Goal: Task Accomplishment & Management: Manage account settings

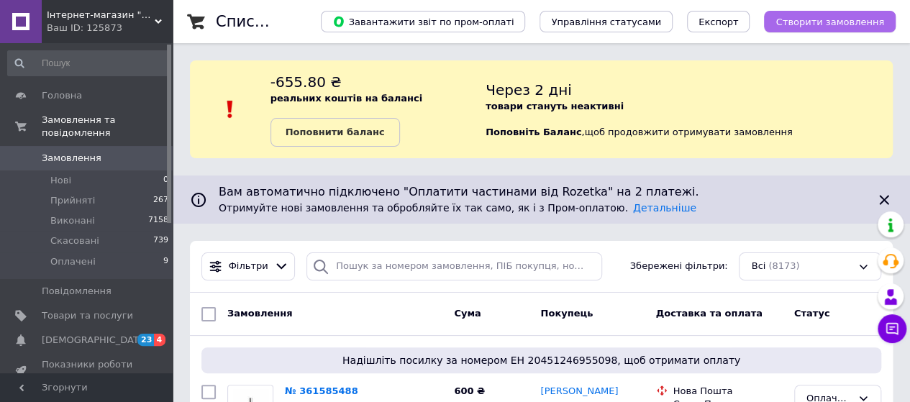
click at [802, 23] on span "Створити замовлення" at bounding box center [829, 22] width 109 height 11
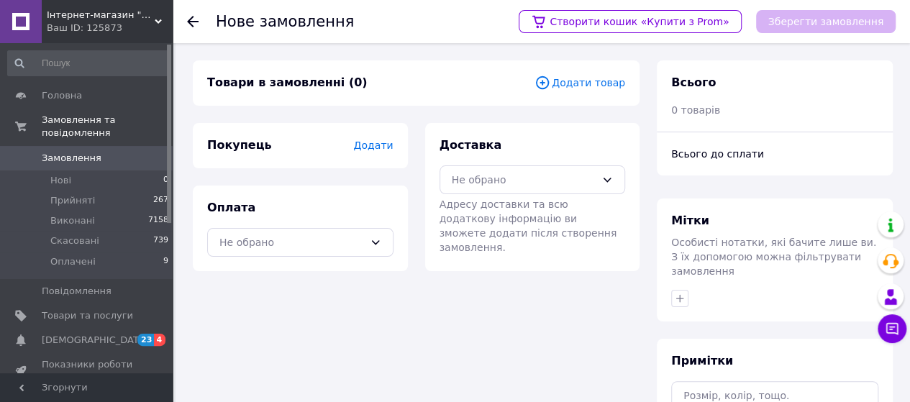
click at [571, 78] on span "Додати товар" at bounding box center [579, 83] width 91 height 16
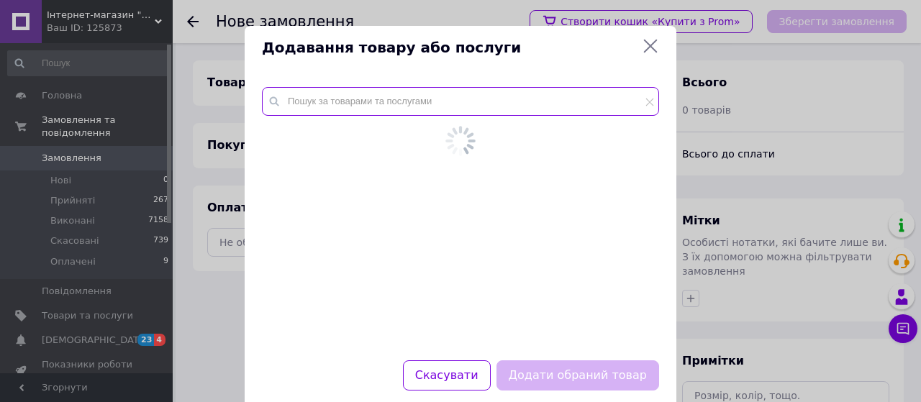
click at [319, 101] on input "text" at bounding box center [460, 101] width 397 height 29
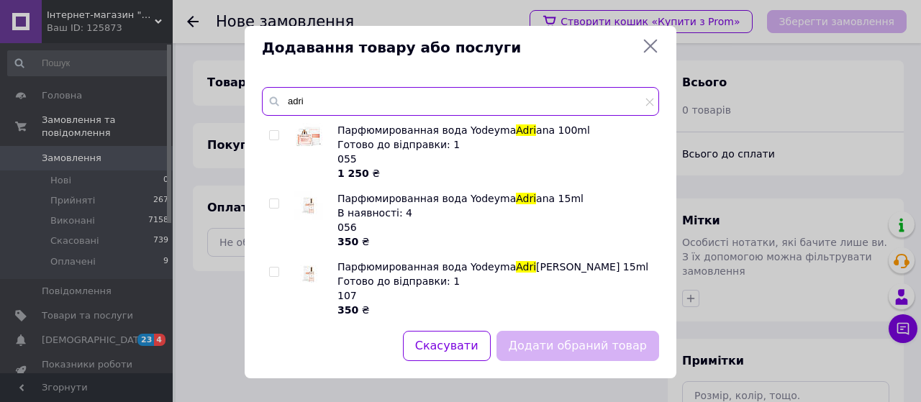
type input "adri"
click at [283, 197] on div at bounding box center [288, 220] width 11 height 58
click at [269, 201] on input "checkbox" at bounding box center [273, 203] width 9 height 9
checkbox input "true"
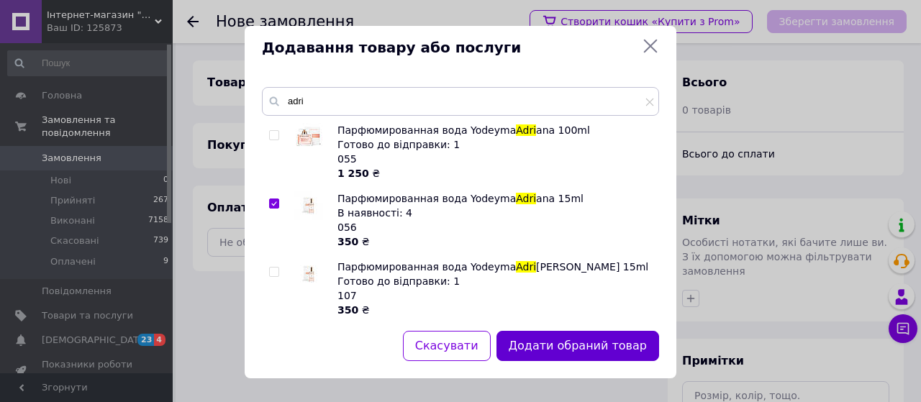
click at [539, 345] on button "Додати обраний товар" at bounding box center [577, 346] width 163 height 31
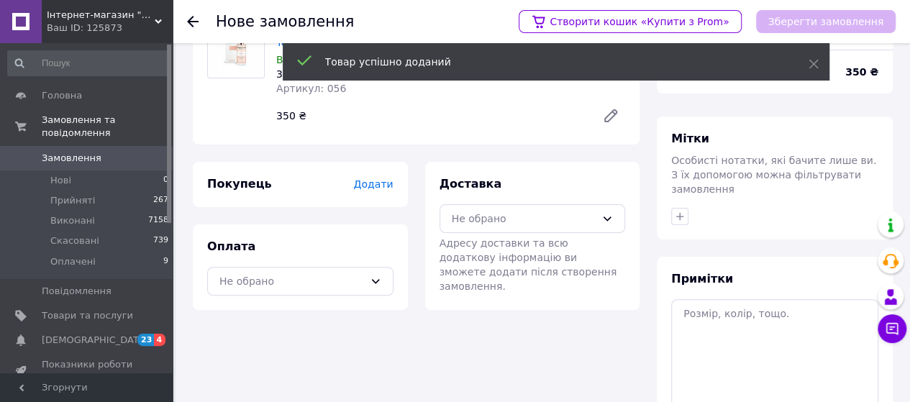
scroll to position [88, 0]
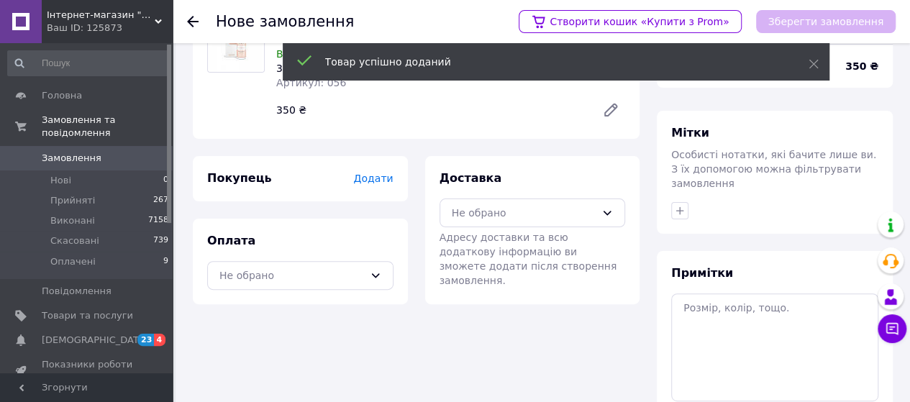
click at [378, 183] on span "Додати" at bounding box center [373, 179] width 40 height 12
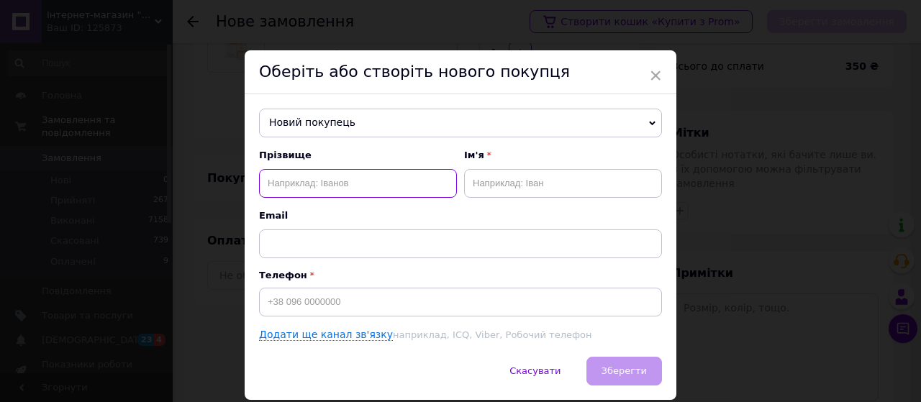
click at [289, 184] on input "text" at bounding box center [358, 183] width 198 height 29
paste input "[PERSON_NAME]"
type input "Москавка"
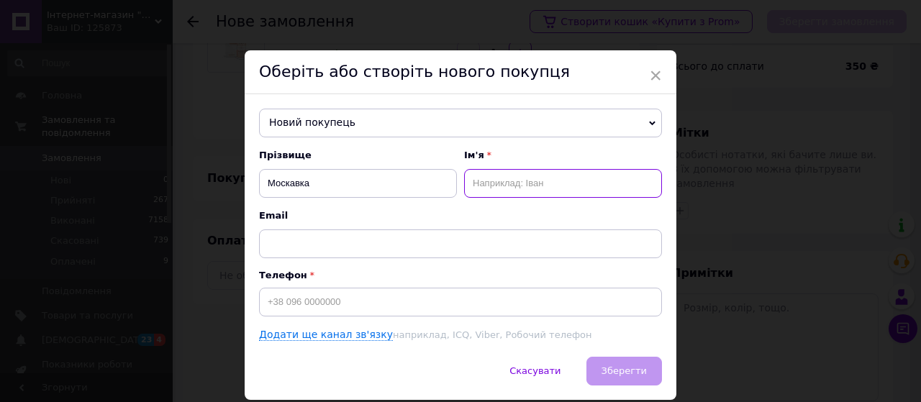
click at [498, 186] on input "text" at bounding box center [563, 183] width 198 height 29
paste input "Оксана"
type input "Оксана"
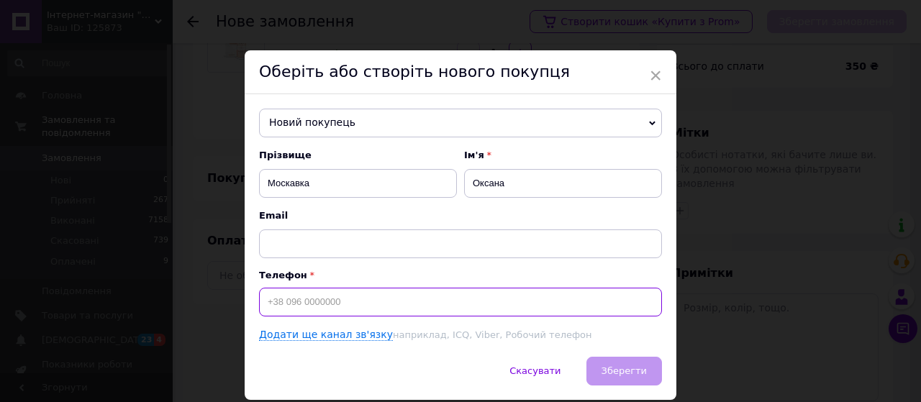
click at [275, 299] on input at bounding box center [460, 302] width 403 height 29
type input "[PHONE_NUMBER]"
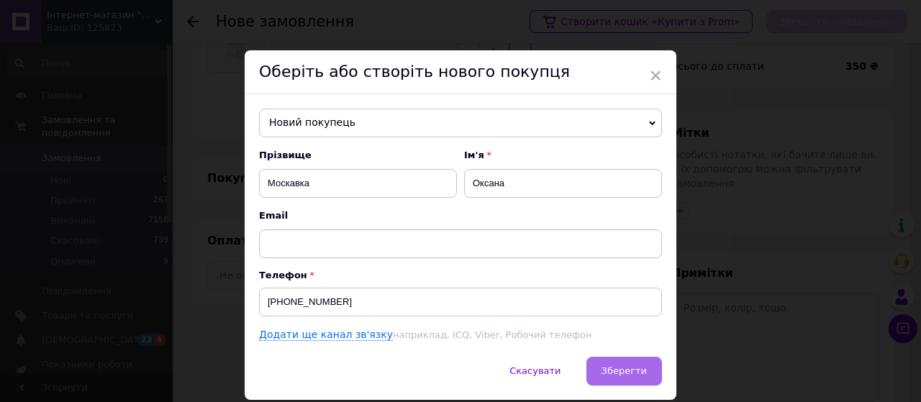
click at [607, 368] on span "Зберегти" at bounding box center [623, 370] width 45 height 11
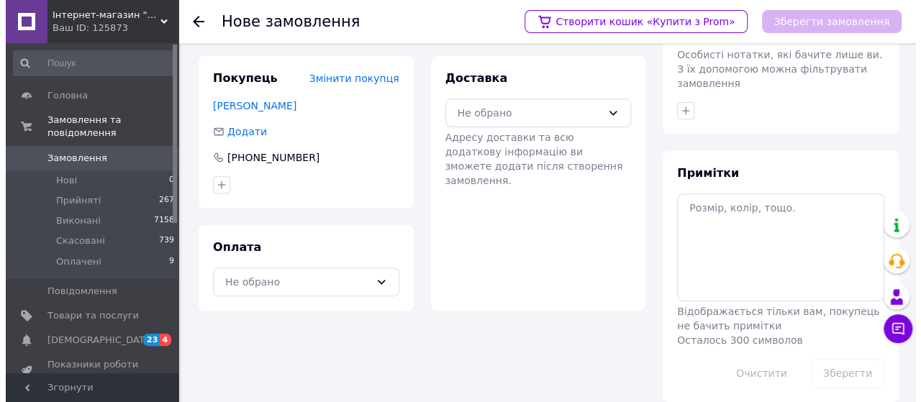
scroll to position [189, 0]
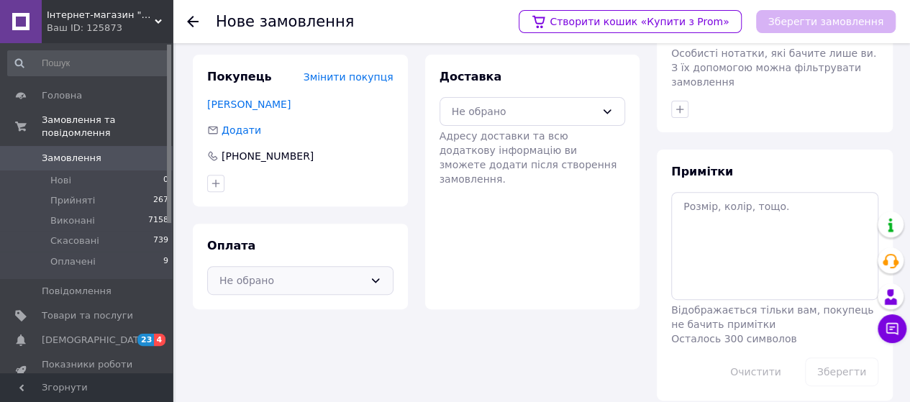
click at [293, 275] on div "Не обрано" at bounding box center [291, 281] width 145 height 16
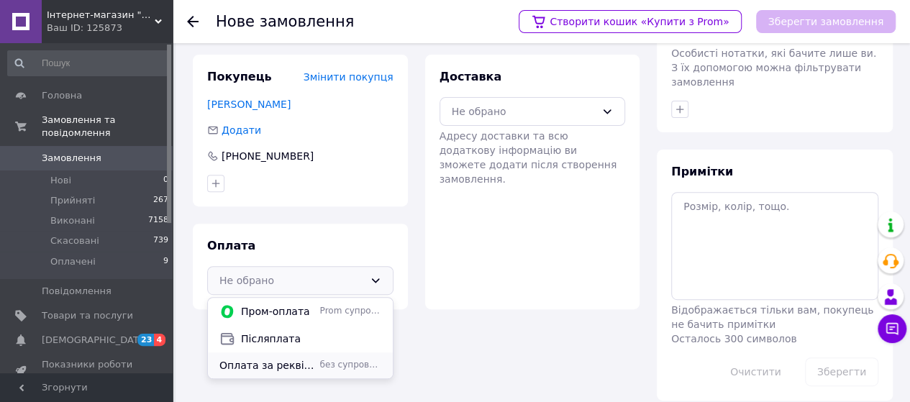
click at [305, 370] on span "Оплата за реквізитами" at bounding box center [266, 365] width 95 height 14
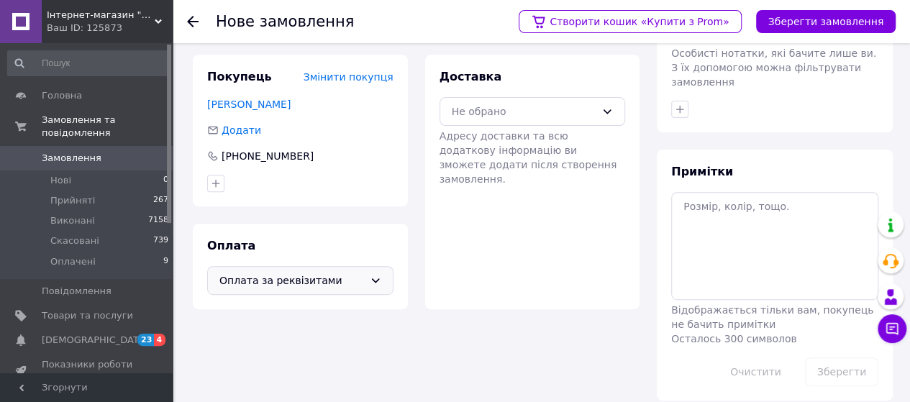
click at [470, 105] on div "Не обрано" at bounding box center [524, 112] width 145 height 16
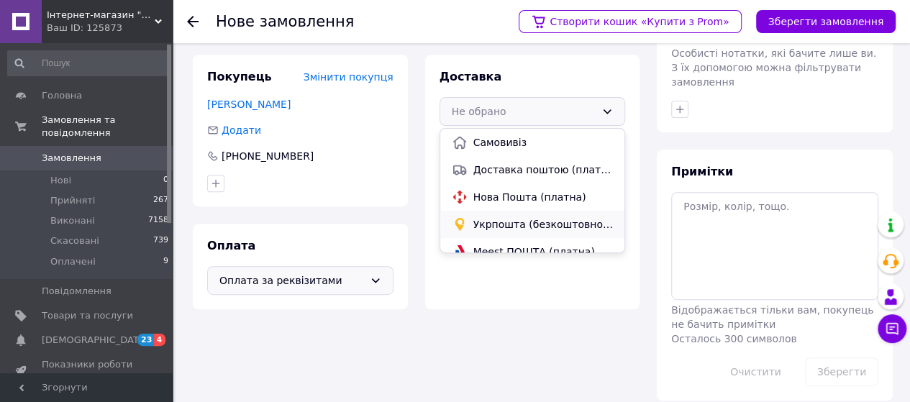
click at [482, 219] on span "Укрпошта (безкоштовно від 2000 ₴)" at bounding box center [543, 224] width 140 height 14
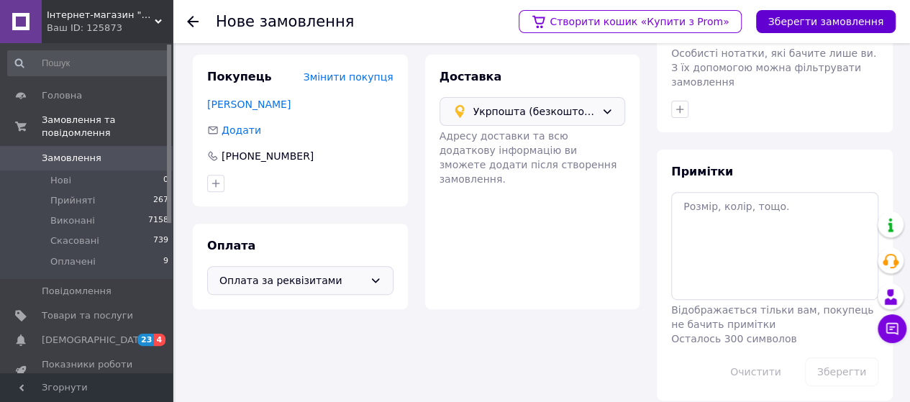
click at [789, 27] on button "Зберегти замовлення" at bounding box center [826, 21] width 140 height 23
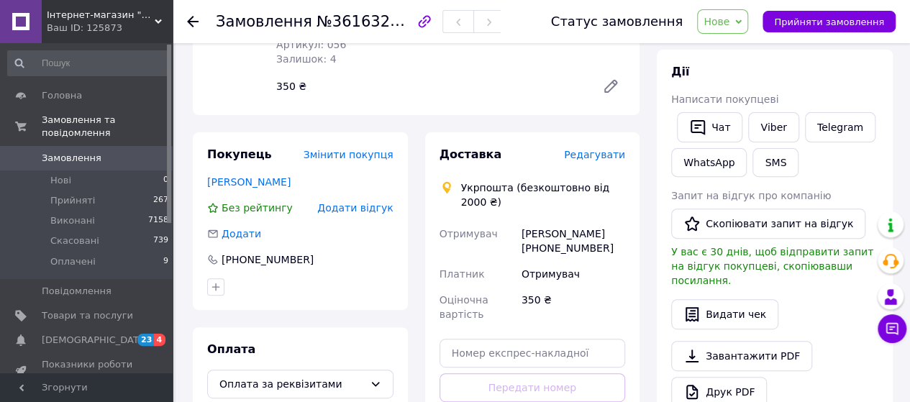
click at [729, 21] on span "Нове" at bounding box center [716, 22] width 26 height 12
click at [737, 46] on li "Прийнято" at bounding box center [731, 51] width 66 height 22
click at [599, 152] on span "Редагувати" at bounding box center [594, 155] width 61 height 12
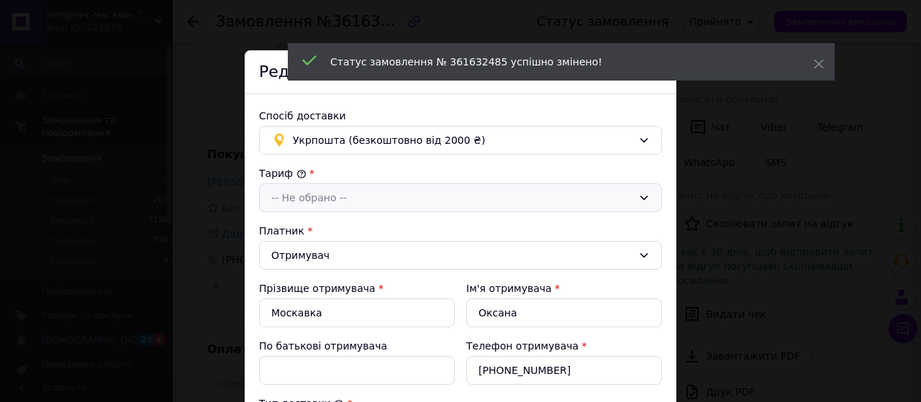
click at [312, 191] on div "-- Не обрано --" at bounding box center [451, 198] width 361 height 16
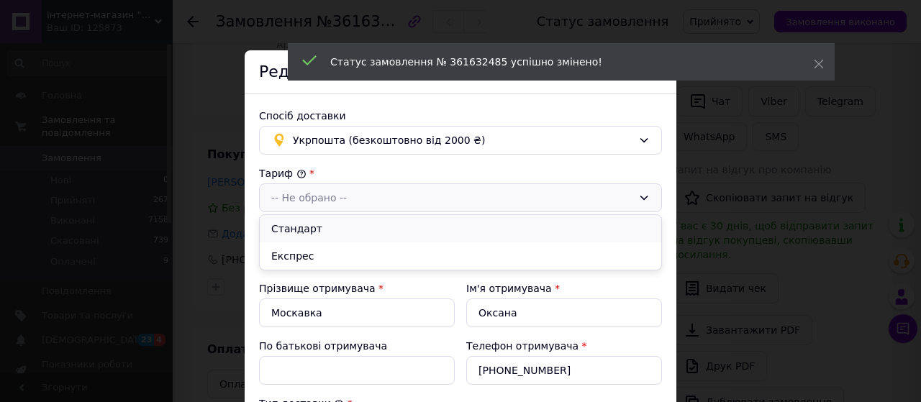
click at [307, 229] on li "Стандарт" at bounding box center [460, 228] width 401 height 27
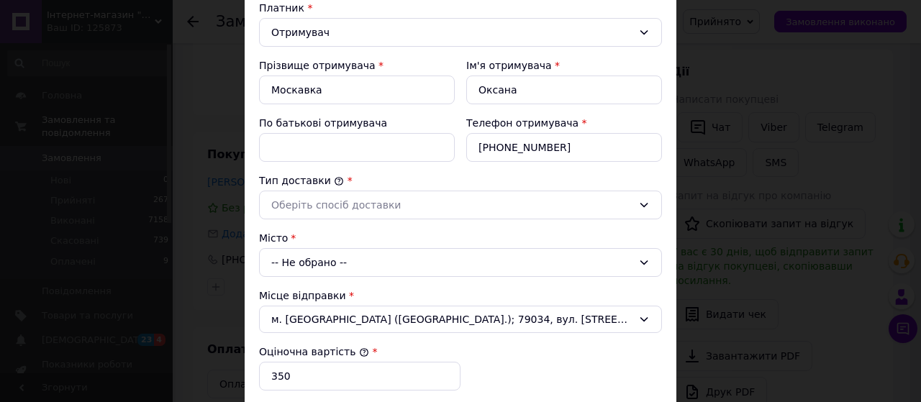
scroll to position [226, 0]
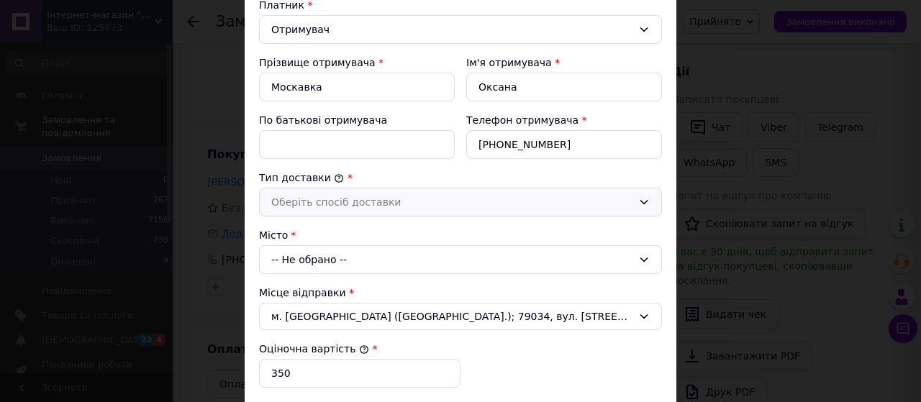
click at [366, 199] on div "Оберіть спосіб доставки" at bounding box center [451, 202] width 361 height 16
click at [337, 227] on li "Склад - склад" at bounding box center [460, 232] width 401 height 27
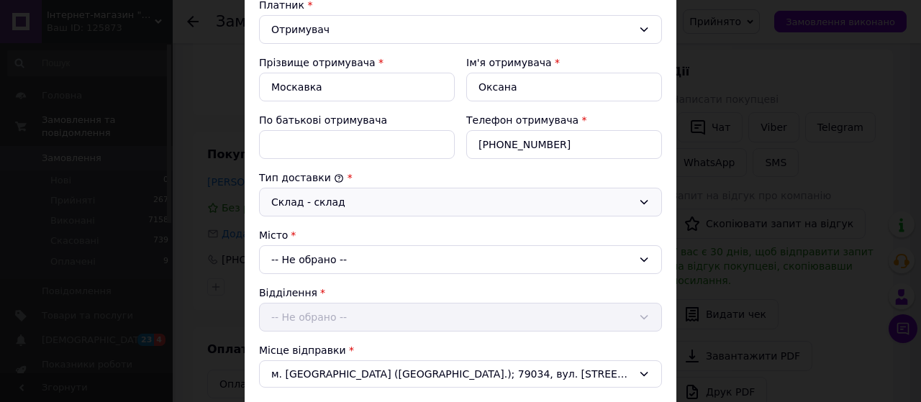
click at [359, 256] on div "-- Не обрано --" at bounding box center [460, 259] width 403 height 29
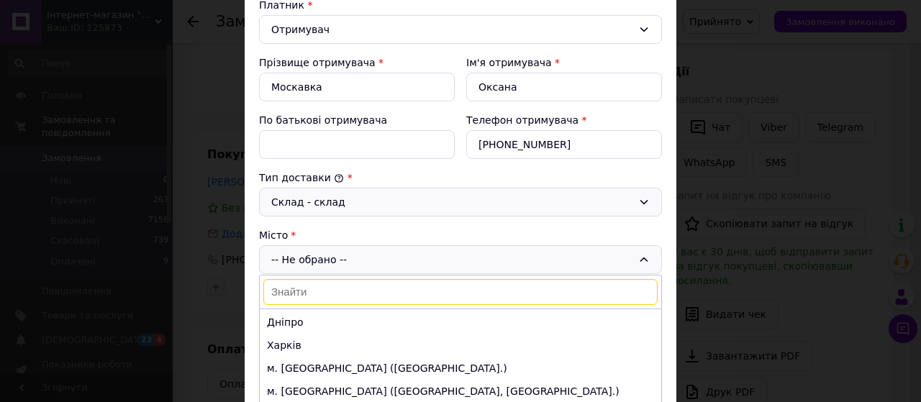
scroll to position [68, 0]
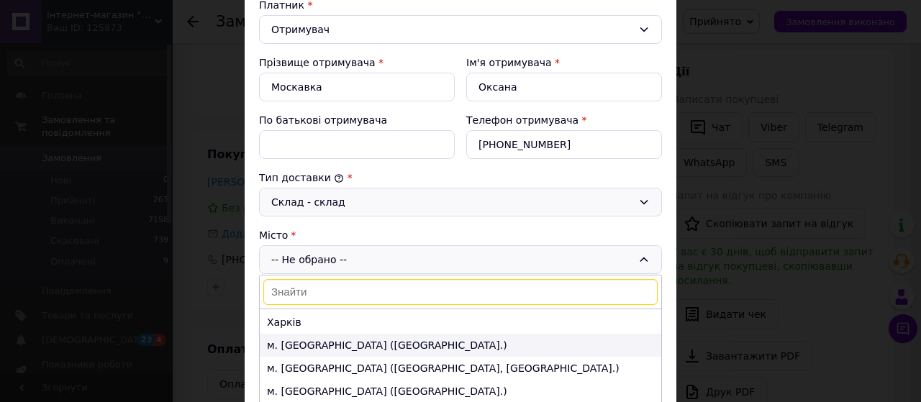
click at [344, 339] on li "м. [GEOGRAPHIC_DATA] ([GEOGRAPHIC_DATA].)" at bounding box center [460, 345] width 401 height 23
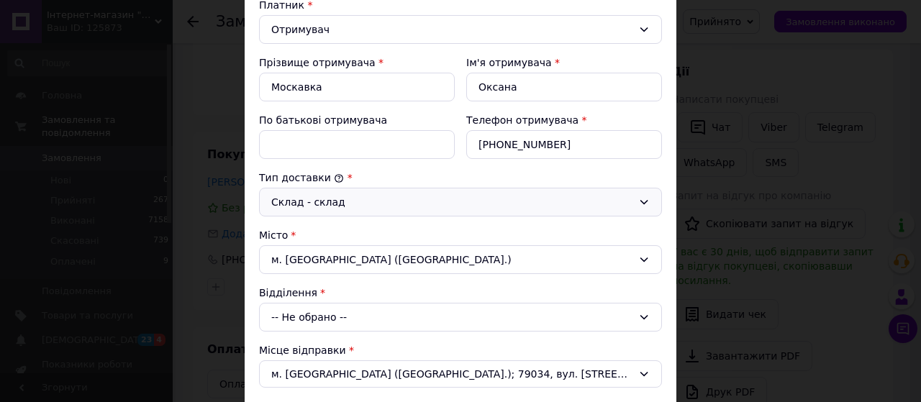
click at [305, 311] on div "-- Не обрано --" at bounding box center [460, 317] width 403 height 29
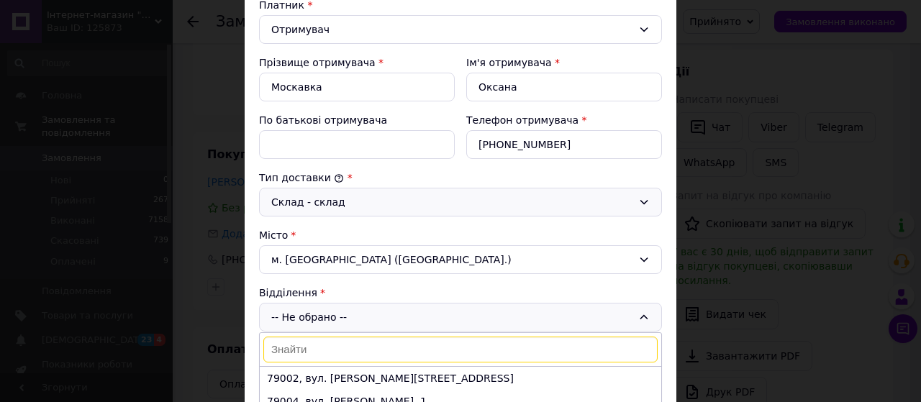
paste input "79007"
type input "79007"
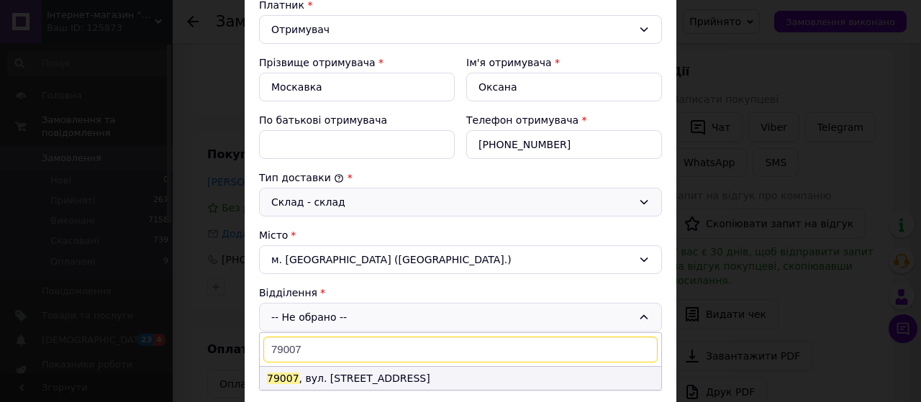
click at [329, 370] on li "79007 , вул. [STREET_ADDRESS]" at bounding box center [460, 378] width 401 height 23
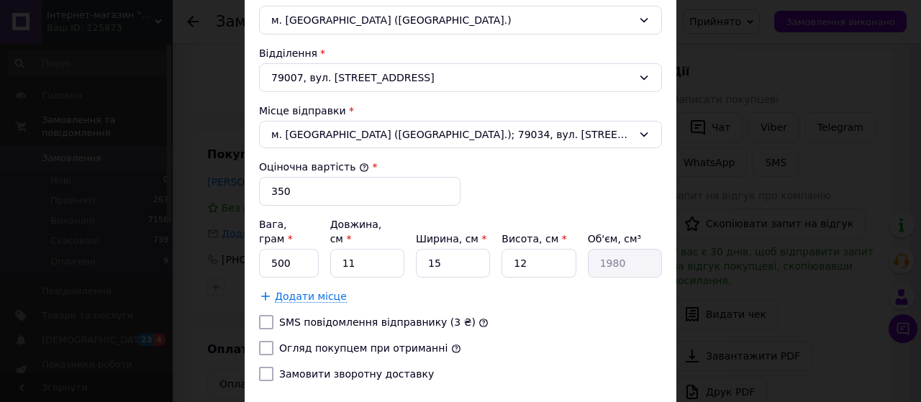
scroll to position [469, 0]
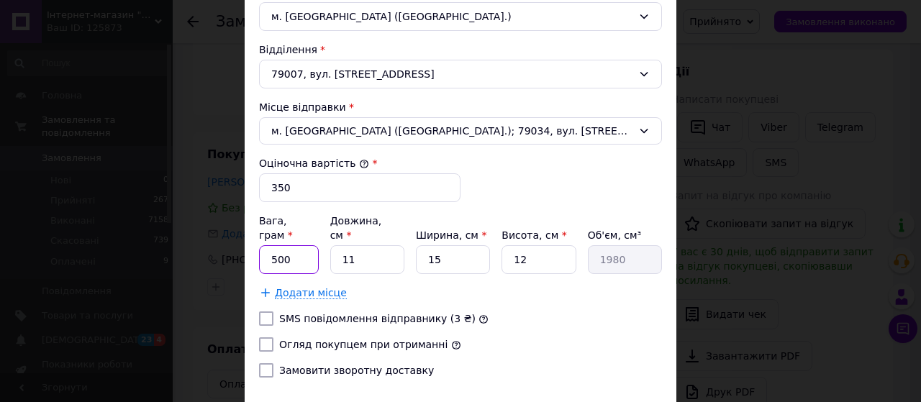
click at [301, 245] on input "500" at bounding box center [289, 259] width 60 height 29
type input "5"
type input "150"
click at [370, 245] on input "11" at bounding box center [367, 259] width 74 height 29
type input "1"
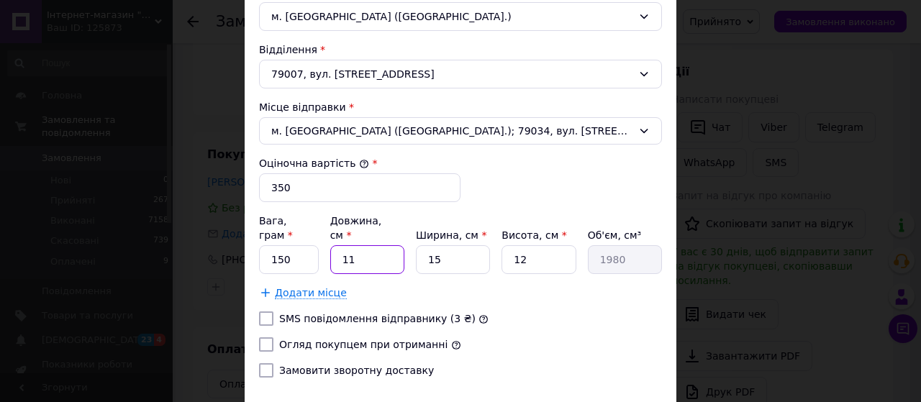
type input "180"
type input "12"
type input "2160"
type input "12"
click at [450, 245] on input "15" at bounding box center [453, 259] width 74 height 29
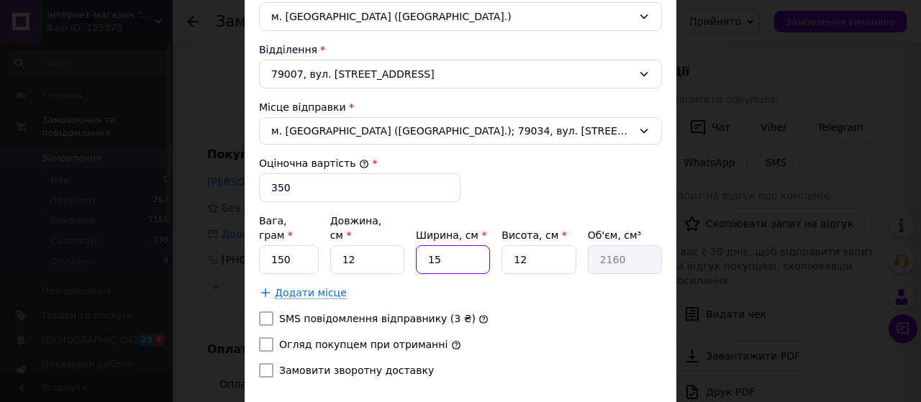
type input "1"
type input "144"
type input "10"
type input "1440"
type input "10"
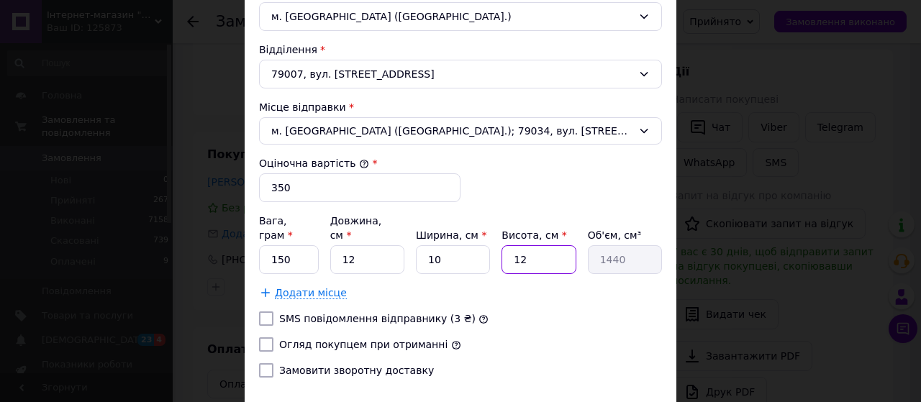
click at [536, 245] on input "12" at bounding box center [538, 259] width 74 height 29
type input "1"
type input "120"
type input "5"
type input "600"
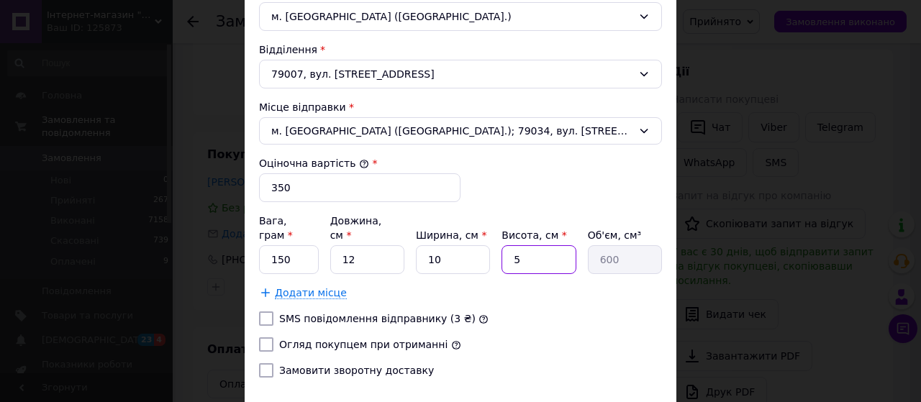
type input "5"
click at [322, 339] on label "Огляд покупцем при отриманні" at bounding box center [363, 345] width 168 height 12
click at [273, 337] on input "Огляд покупцем при отриманні" at bounding box center [266, 344] width 14 height 14
checkbox input "true"
click at [335, 365] on label "Замовити зворотну доставку" at bounding box center [356, 371] width 155 height 12
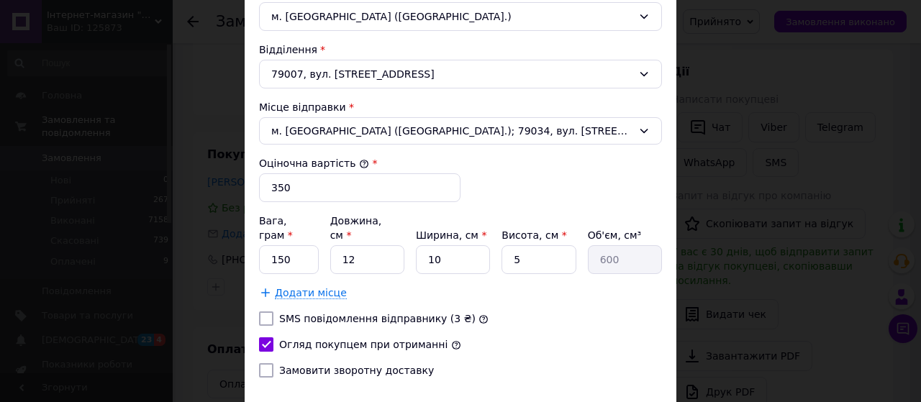
click at [273, 363] on input "Замовити зворотну доставку" at bounding box center [266, 370] width 14 height 14
checkbox input "true"
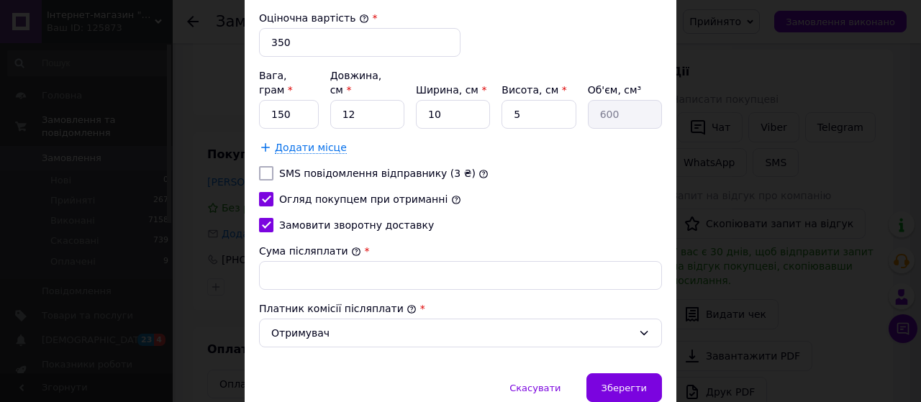
scroll to position [616, 0]
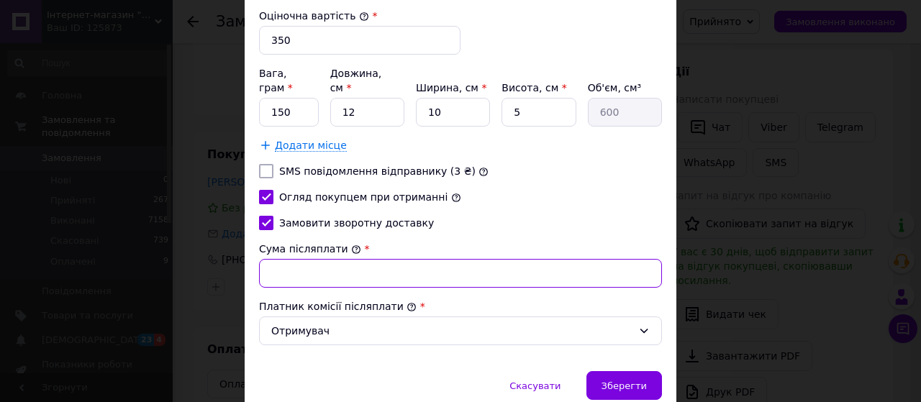
click at [317, 259] on input "Сума післяплати" at bounding box center [460, 273] width 403 height 29
type input "350"
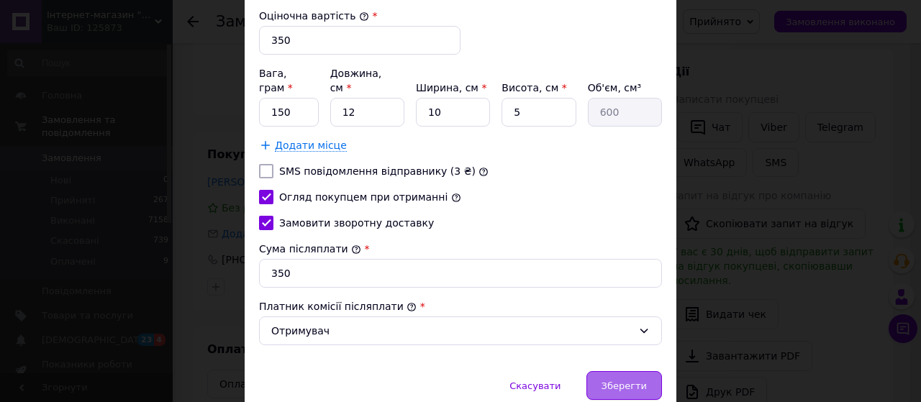
click at [618, 380] on span "Зберегти" at bounding box center [623, 385] width 45 height 11
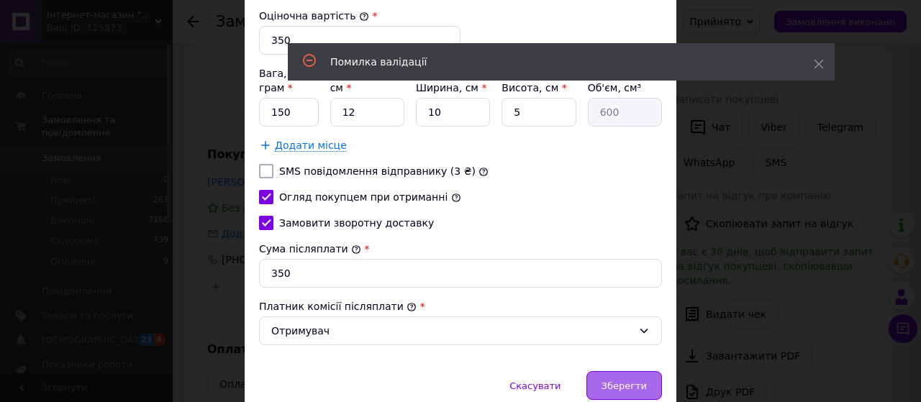
click at [613, 380] on span "Зберегти" at bounding box center [623, 385] width 45 height 11
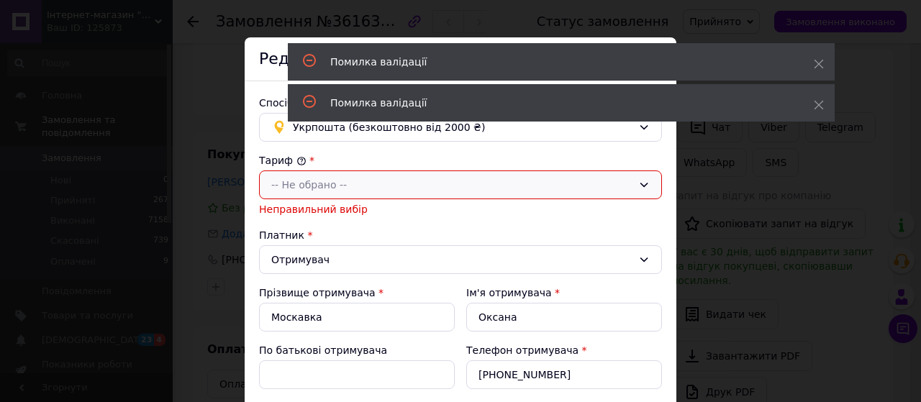
scroll to position [11, 0]
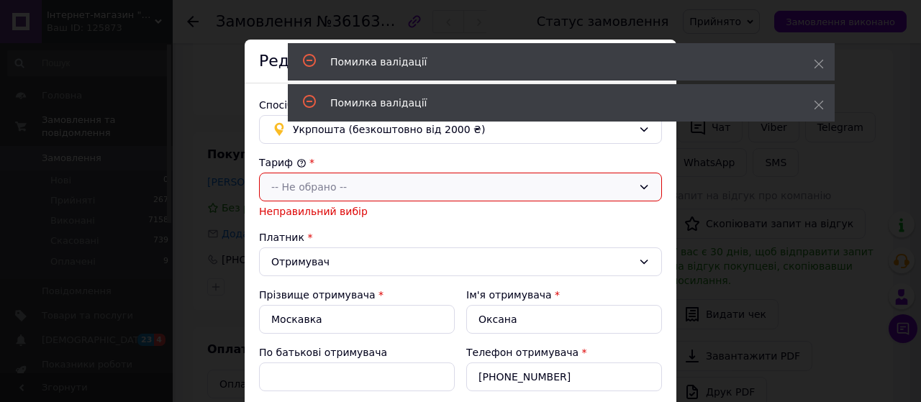
click at [360, 181] on div "-- Не обрано --" at bounding box center [451, 187] width 361 height 16
click at [325, 217] on li "Стандарт" at bounding box center [460, 217] width 401 height 27
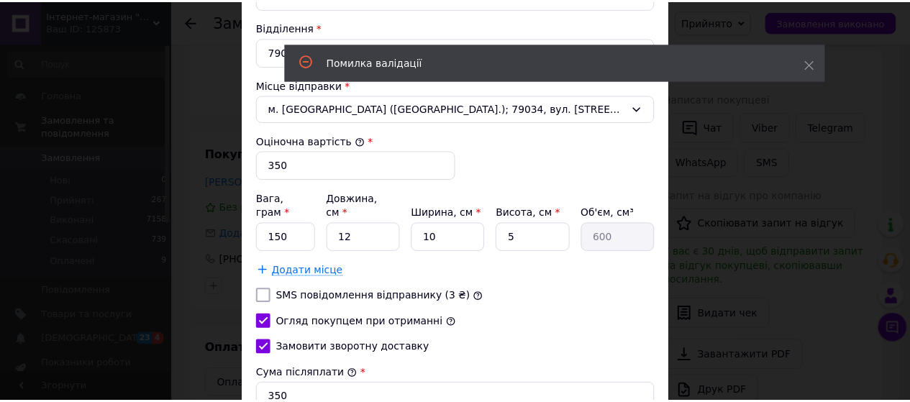
scroll to position [657, 0]
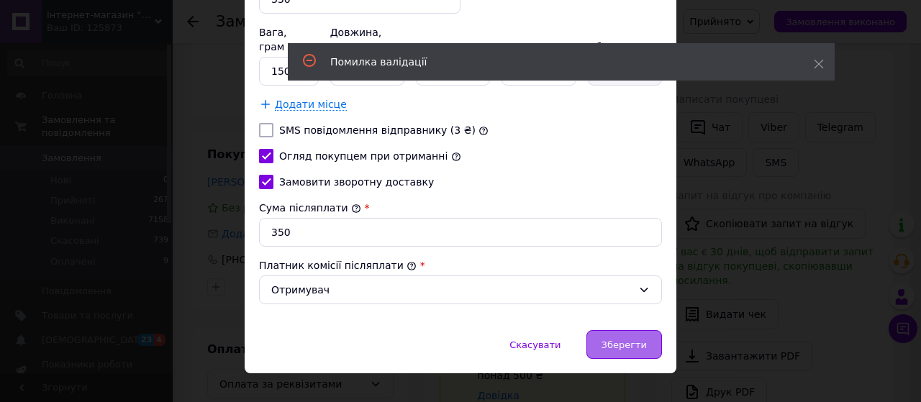
click at [607, 339] on span "Зберегти" at bounding box center [623, 344] width 45 height 11
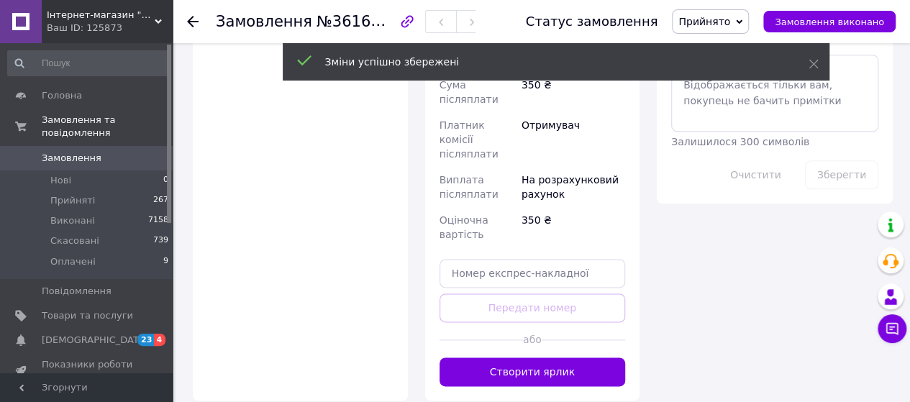
scroll to position [766, 0]
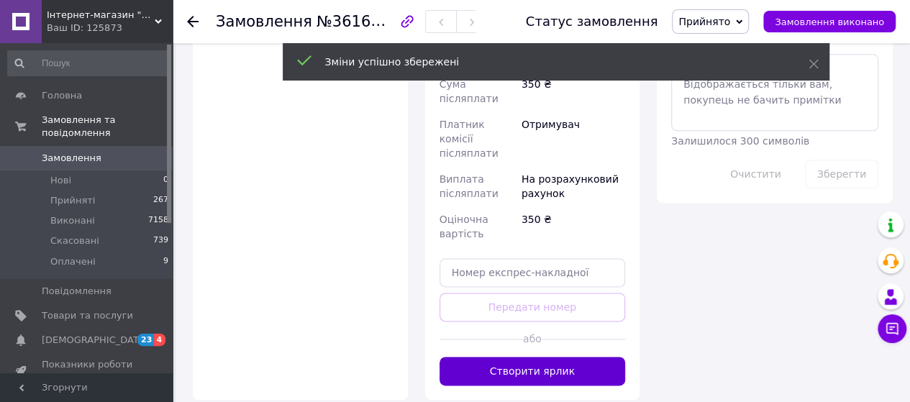
click at [494, 357] on button "Створити ярлик" at bounding box center [532, 371] width 186 height 29
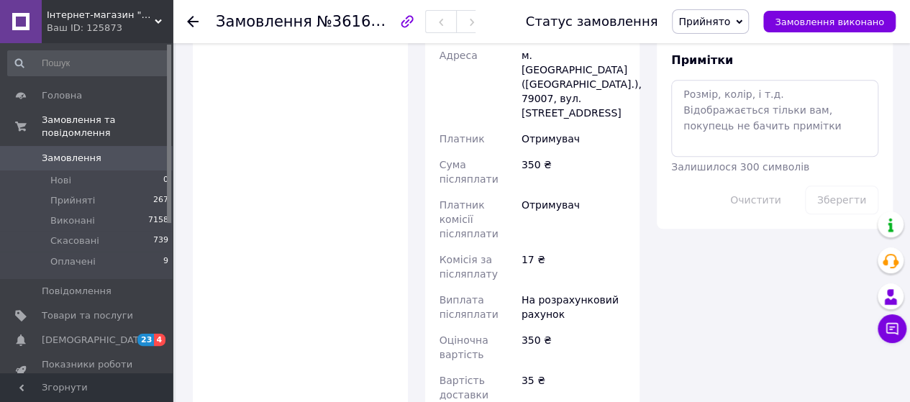
click at [69, 152] on span "Замовлення" at bounding box center [72, 158] width 60 height 13
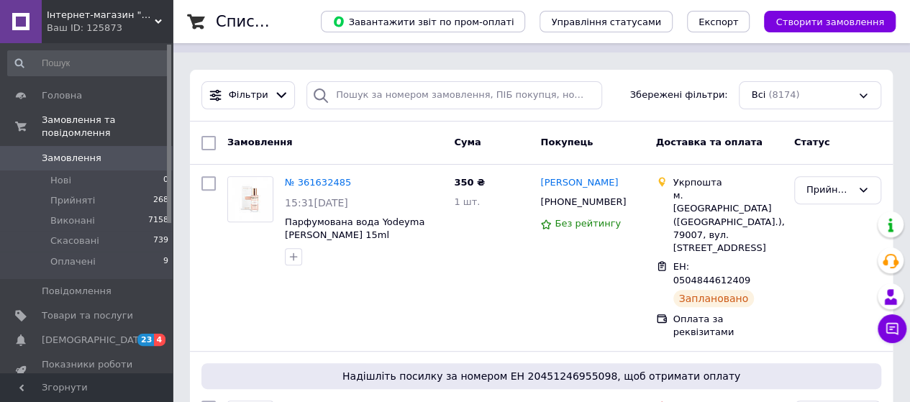
scroll to position [172, 0]
